Goal: Information Seeking & Learning: Learn about a topic

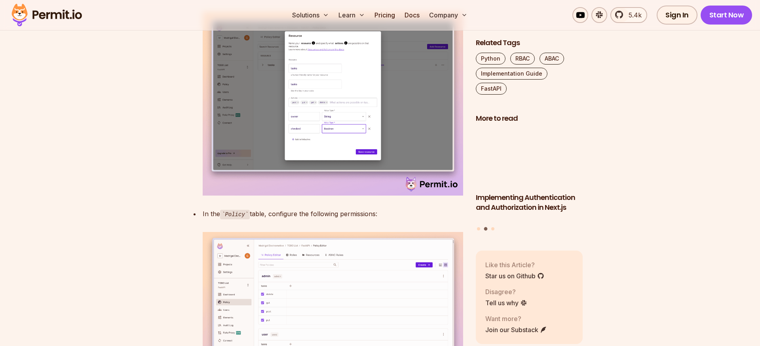
scroll to position [2544, 0]
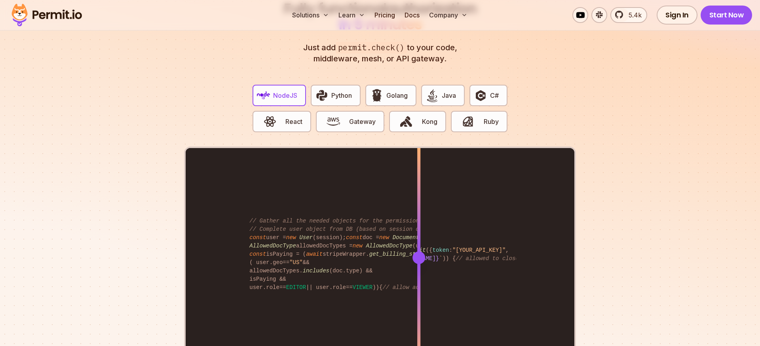
scroll to position [1537, 0]
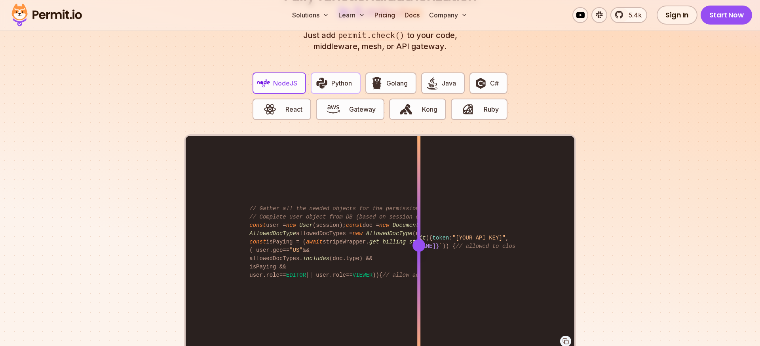
drag, startPoint x: 317, startPoint y: 72, endPoint x: 322, endPoint y: 72, distance: 5.6
click at [317, 76] on img "button" at bounding box center [321, 82] width 13 height 13
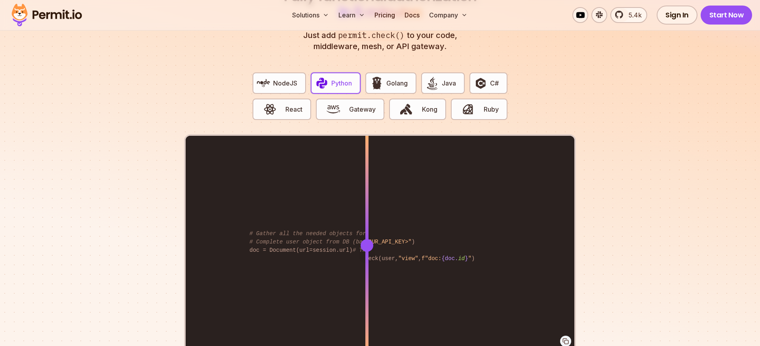
drag, startPoint x: 417, startPoint y: 238, endPoint x: 367, endPoint y: 218, distance: 54.2
click at [367, 218] on div at bounding box center [366, 245] width 3 height 218
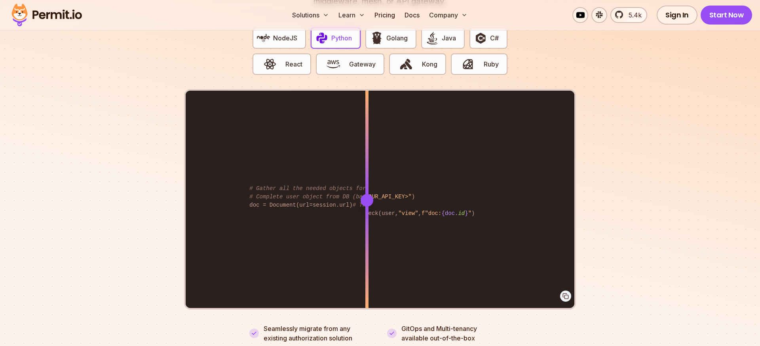
scroll to position [1583, 0]
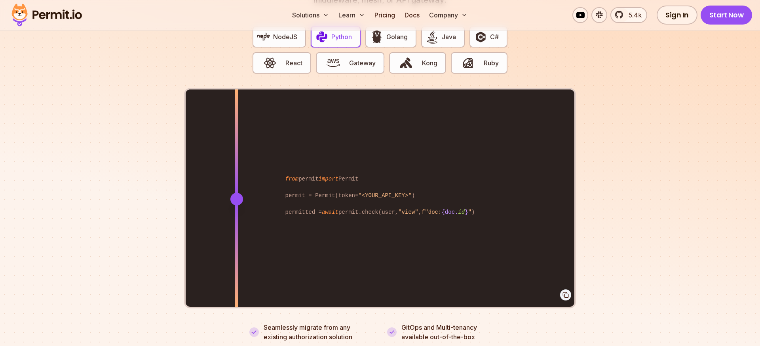
drag, startPoint x: 366, startPoint y: 188, endPoint x: 237, endPoint y: 186, distance: 129.8
click at [237, 193] on div at bounding box center [236, 199] width 13 height 13
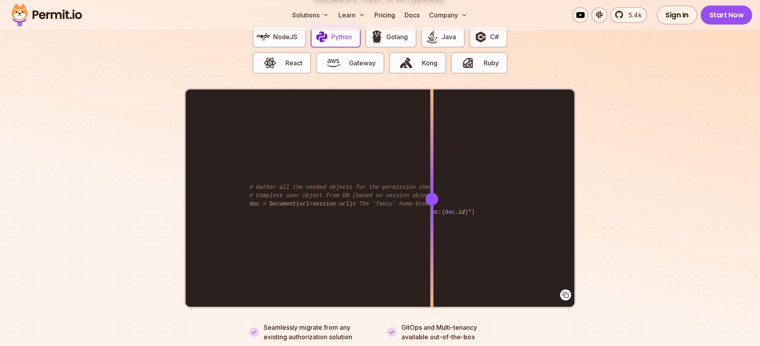
drag, startPoint x: 237, startPoint y: 186, endPoint x: 438, endPoint y: 163, distance: 202.4
click at [433, 163] on div at bounding box center [431, 198] width 3 height 218
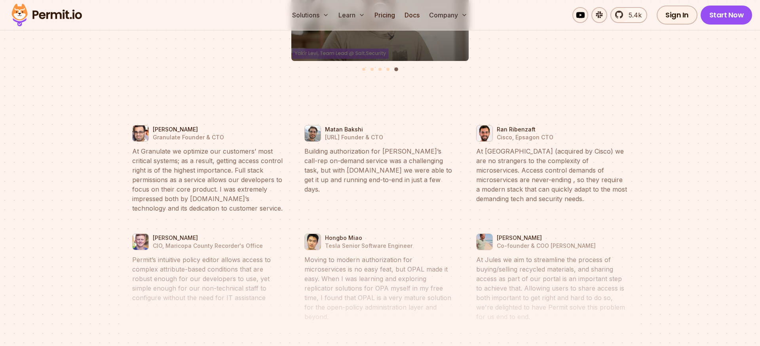
scroll to position [3637, 0]
